Goal: Subscribe to service/newsletter

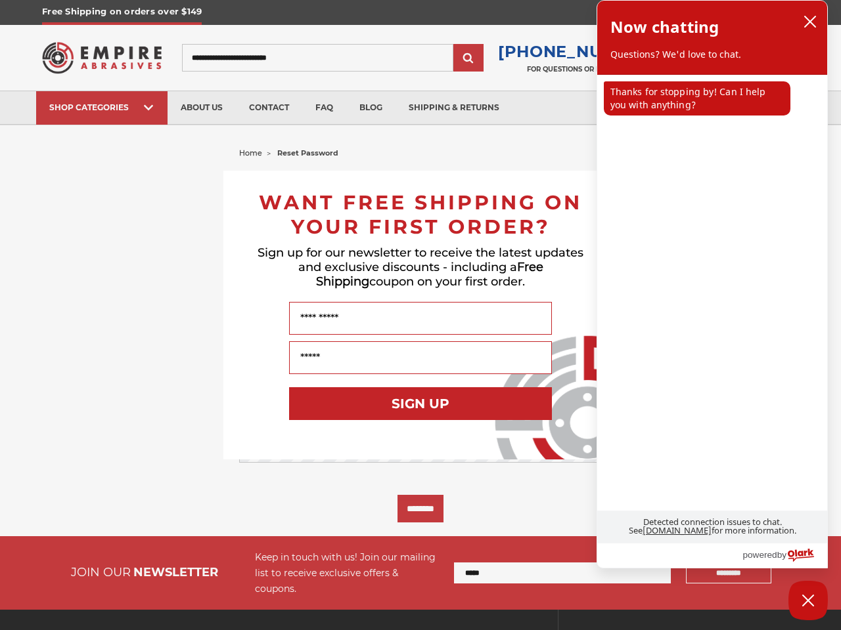
click at [420, 315] on input "Name" at bounding box center [420, 318] width 263 height 33
click at [420, 404] on button "SIGN UP" at bounding box center [420, 403] width 263 height 33
click at [810, 22] on icon "close chatbox" at bounding box center [810, 21] width 11 height 11
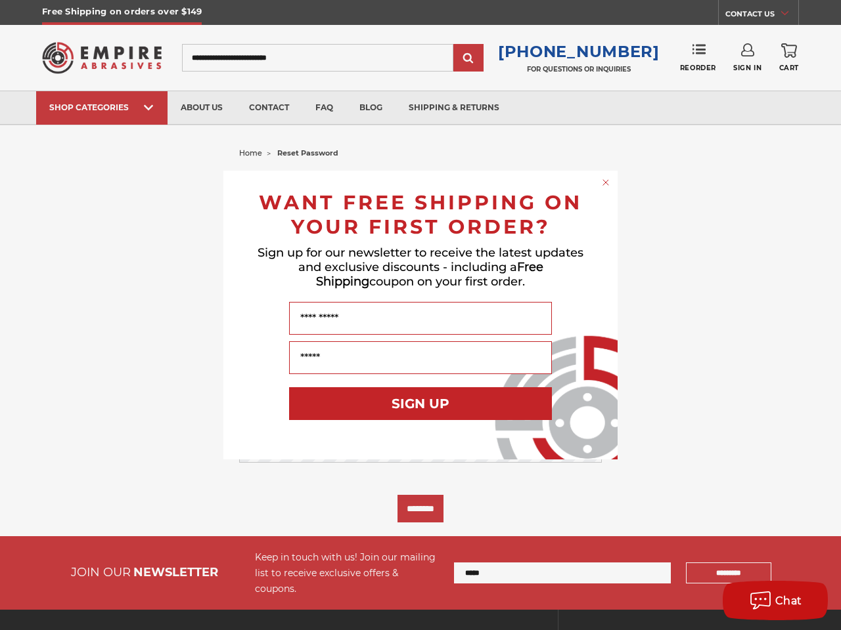
click at [697, 99] on div "Close dialog WANT FREE SHIPPING ON YOUR FIRST ORDER? Sign up for our newsletter…" at bounding box center [420, 315] width 841 height 630
click at [808, 601] on div "Chat" at bounding box center [775, 601] width 66 height 22
